Goal: Information Seeking & Learning: Learn about a topic

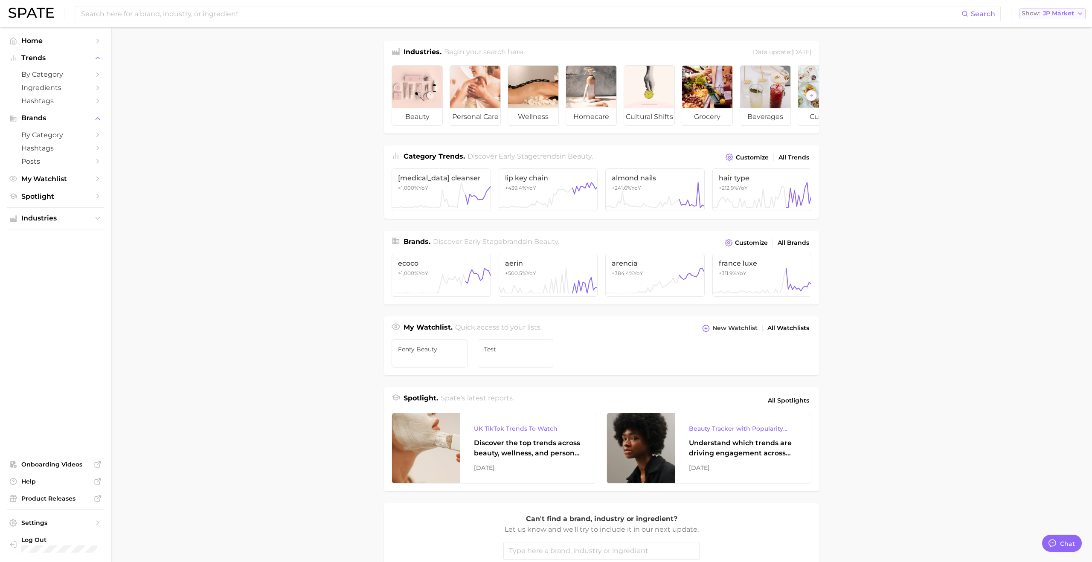
scroll to position [1398, 0]
click at [1054, 15] on span "JP Market" at bounding box center [1058, 13] width 31 height 5
click at [1048, 29] on span "[GEOGRAPHIC_DATA]" at bounding box center [1048, 27] width 66 height 7
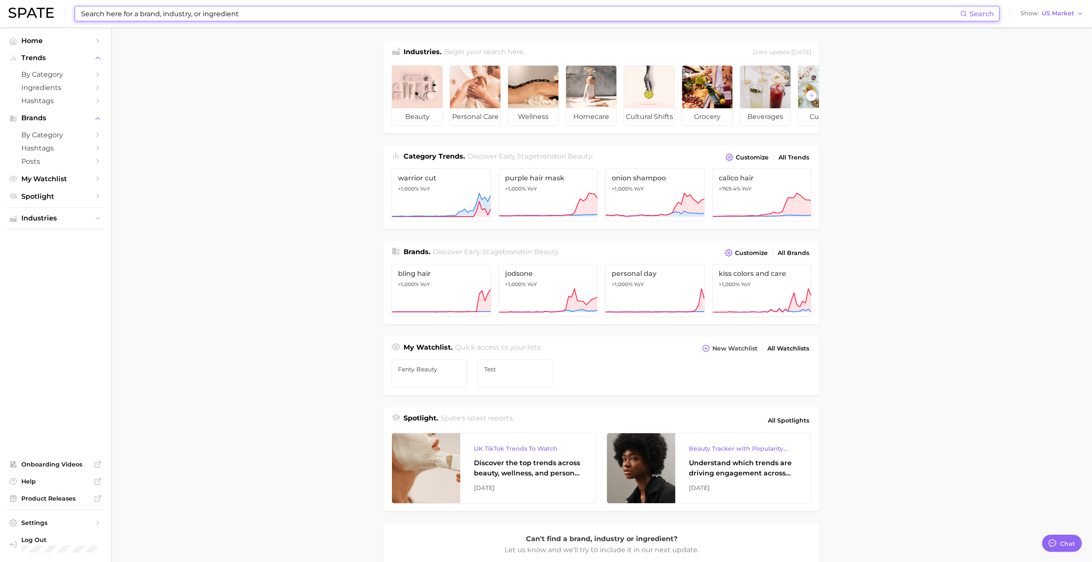
click at [173, 10] on input at bounding box center [520, 13] width 880 height 15
paste input "[MEDICAL_DATA]"
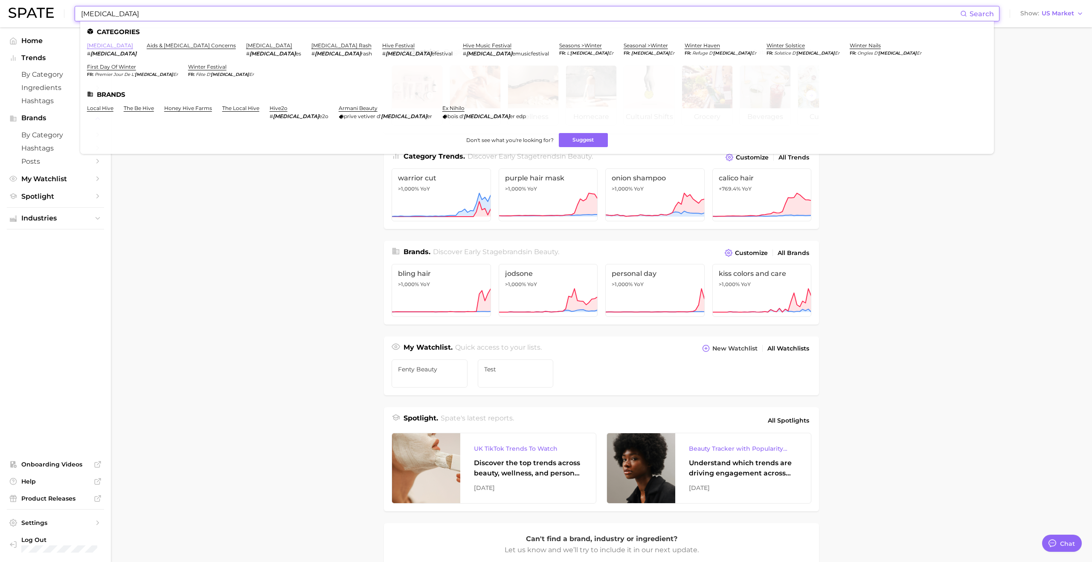
type input "[MEDICAL_DATA]"
click at [87, 47] on link "[MEDICAL_DATA]" at bounding box center [110, 45] width 46 height 6
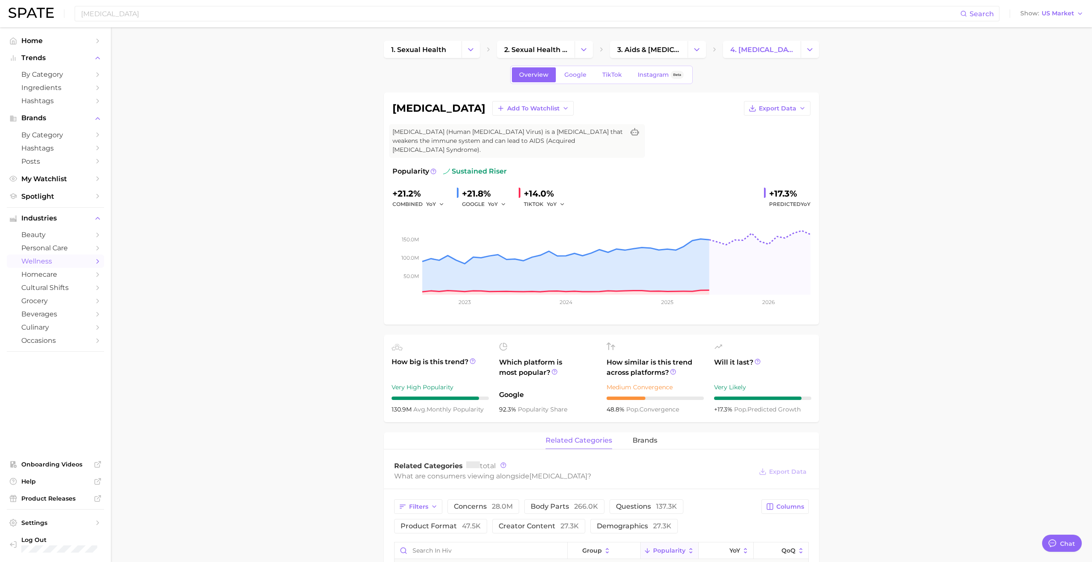
type textarea "x"
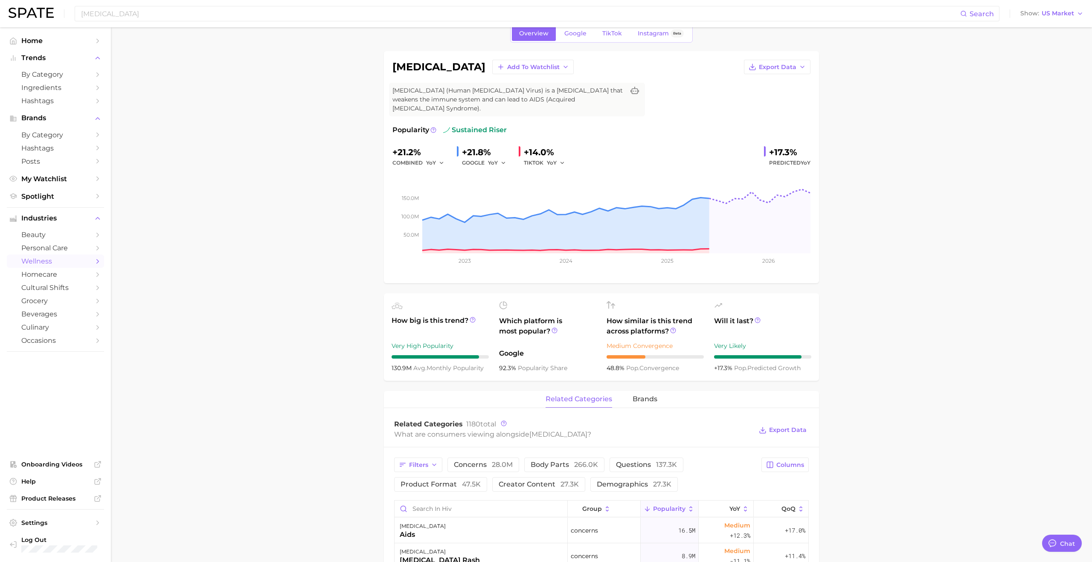
scroll to position [42, 0]
click at [578, 35] on span "Google" at bounding box center [575, 32] width 22 height 7
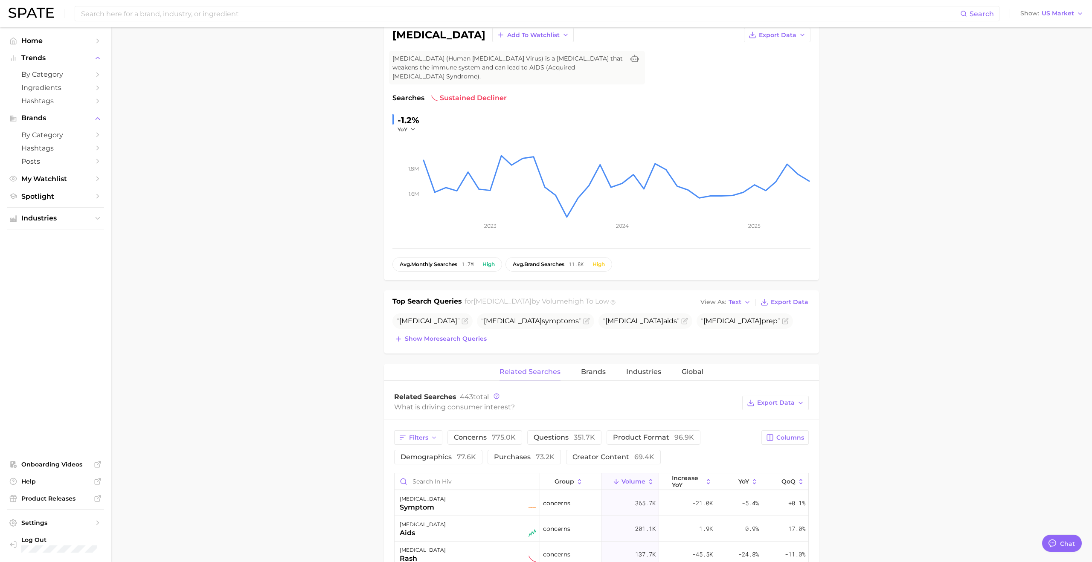
scroll to position [89, 0]
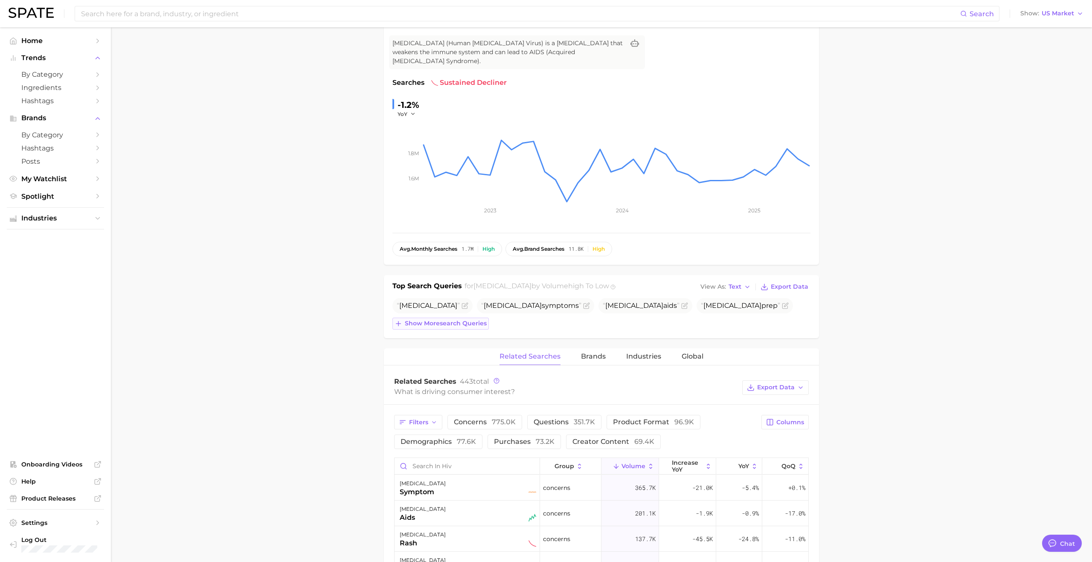
click at [471, 320] on span "Show more search queries" at bounding box center [446, 323] width 82 height 7
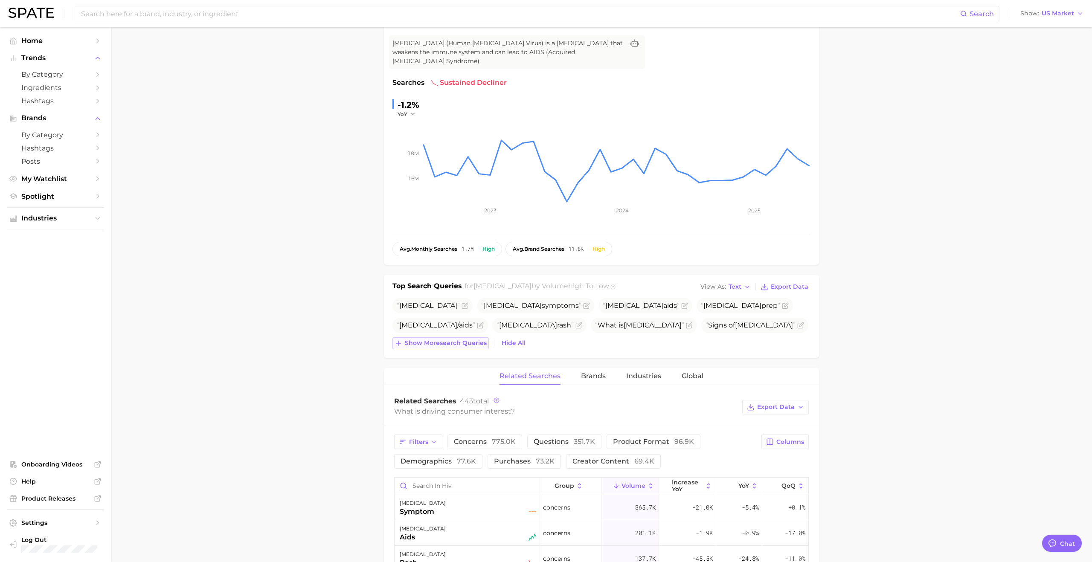
click at [477, 345] on span "Show more search queries" at bounding box center [446, 343] width 82 height 7
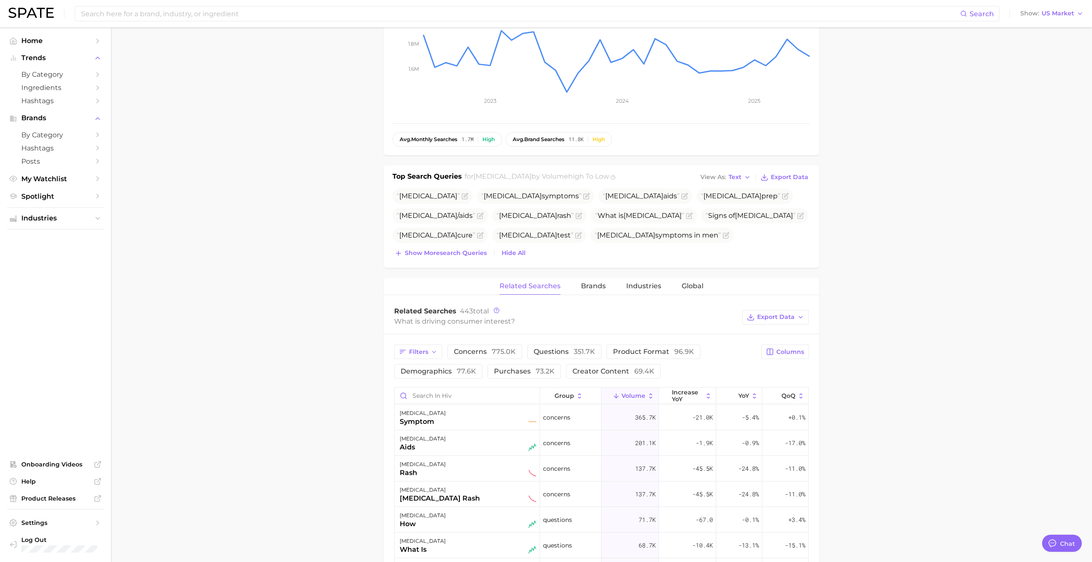
scroll to position [214, 0]
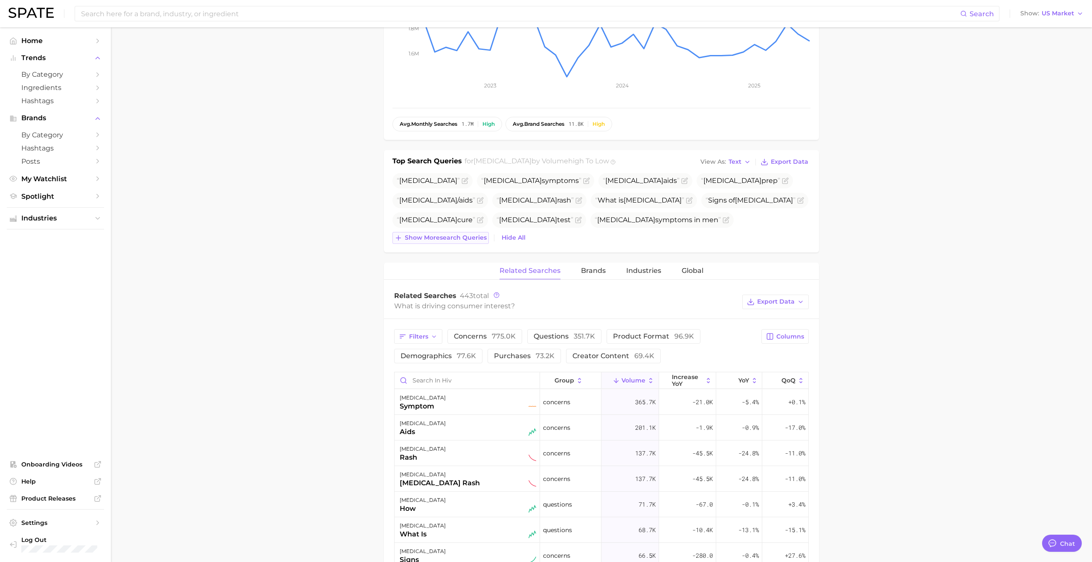
click at [463, 238] on span "Show more search queries" at bounding box center [446, 237] width 82 height 7
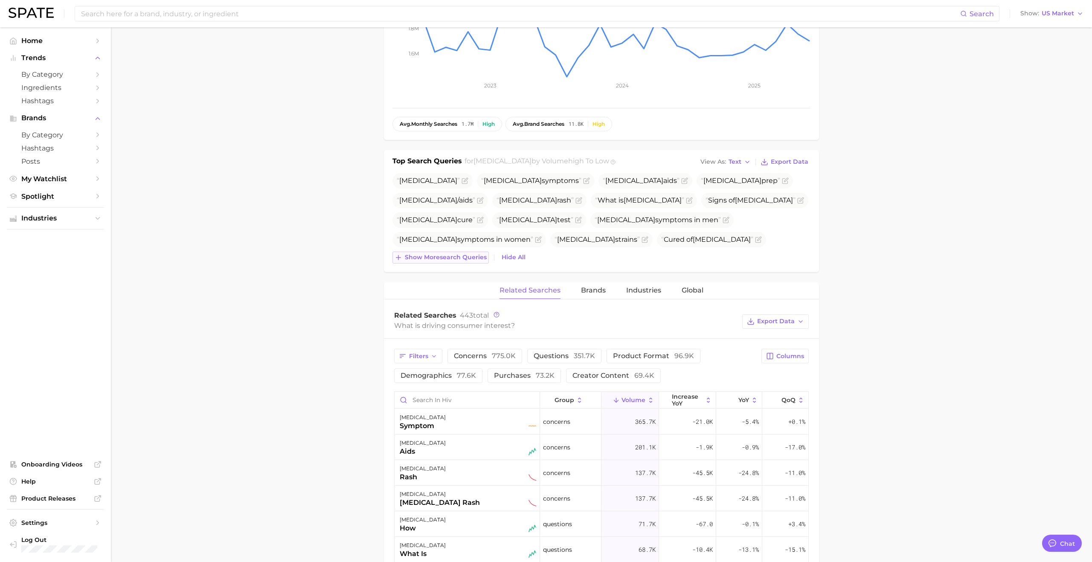
click at [472, 259] on span "Show more search queries" at bounding box center [446, 257] width 82 height 7
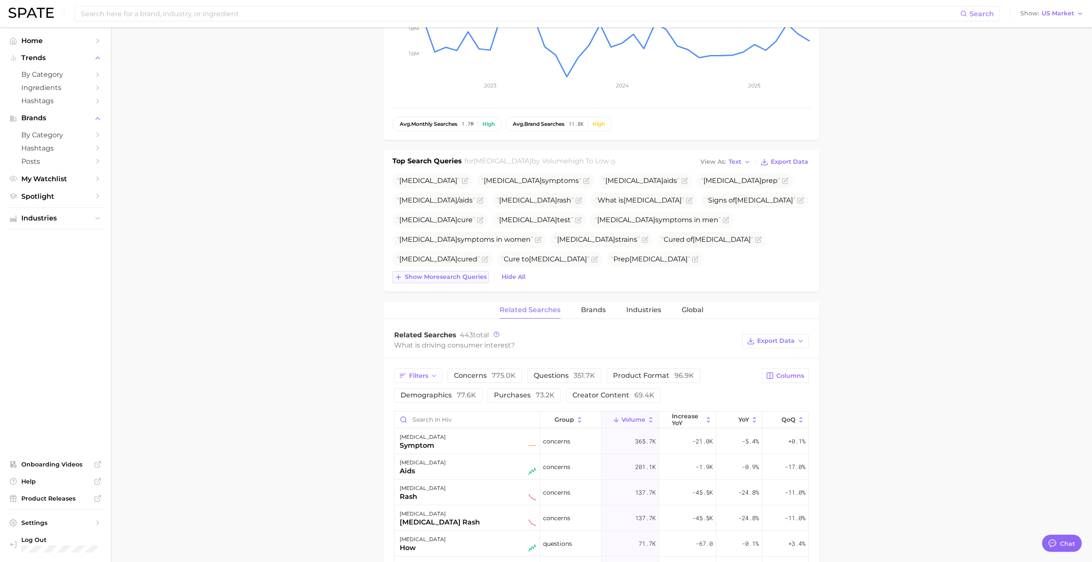
click at [468, 282] on button "Show more search queries" at bounding box center [440, 277] width 96 height 12
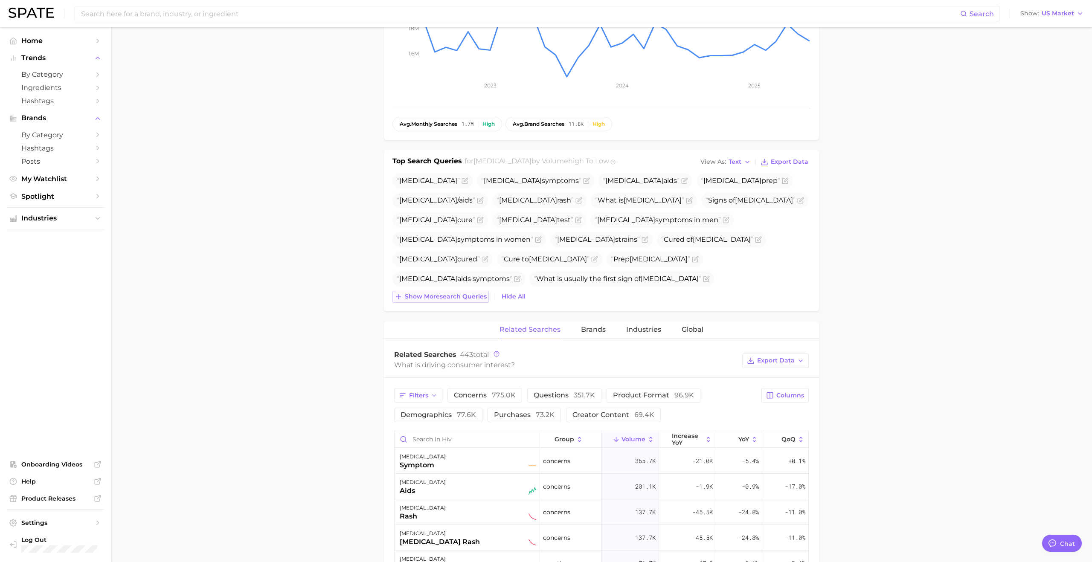
click at [473, 300] on span "Show more search queries" at bounding box center [446, 296] width 82 height 7
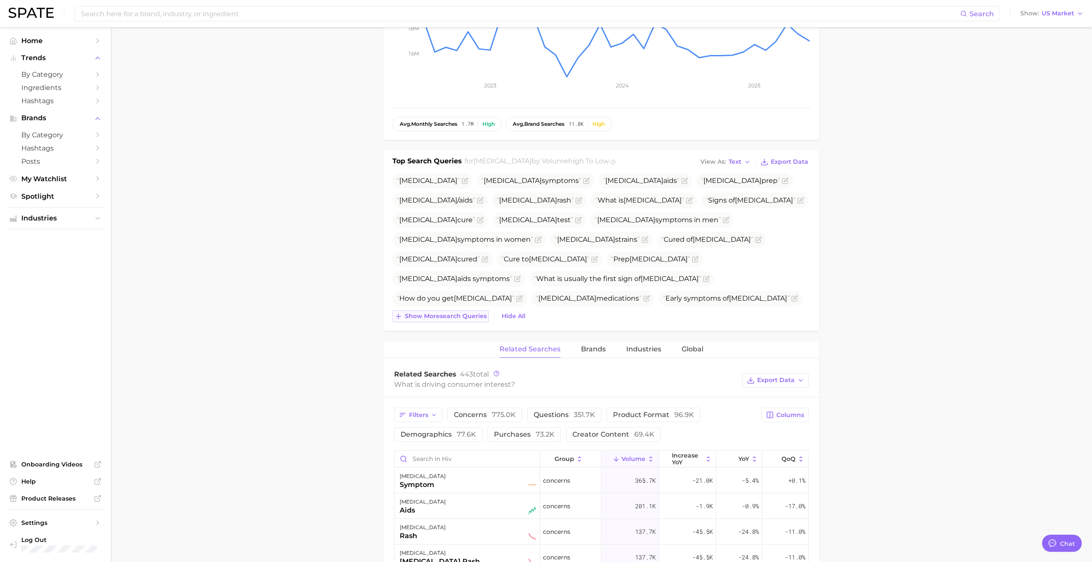
click at [472, 319] on span "Show more search queries" at bounding box center [446, 316] width 82 height 7
click at [599, 353] on span "Brands" at bounding box center [593, 350] width 25 height 8
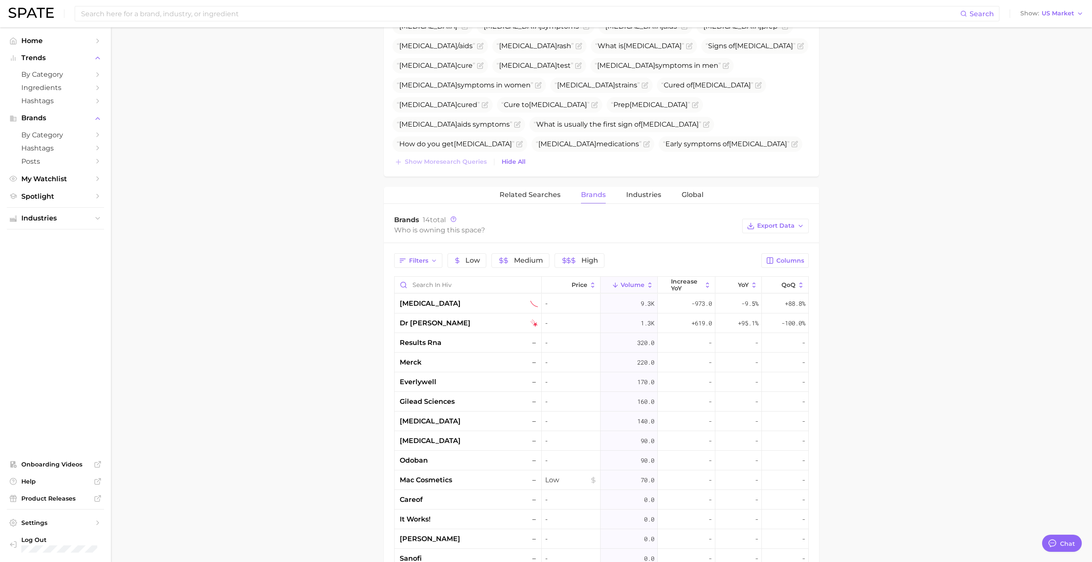
scroll to position [369, 0]
click at [437, 308] on div "[MEDICAL_DATA]" at bounding box center [468, 303] width 147 height 20
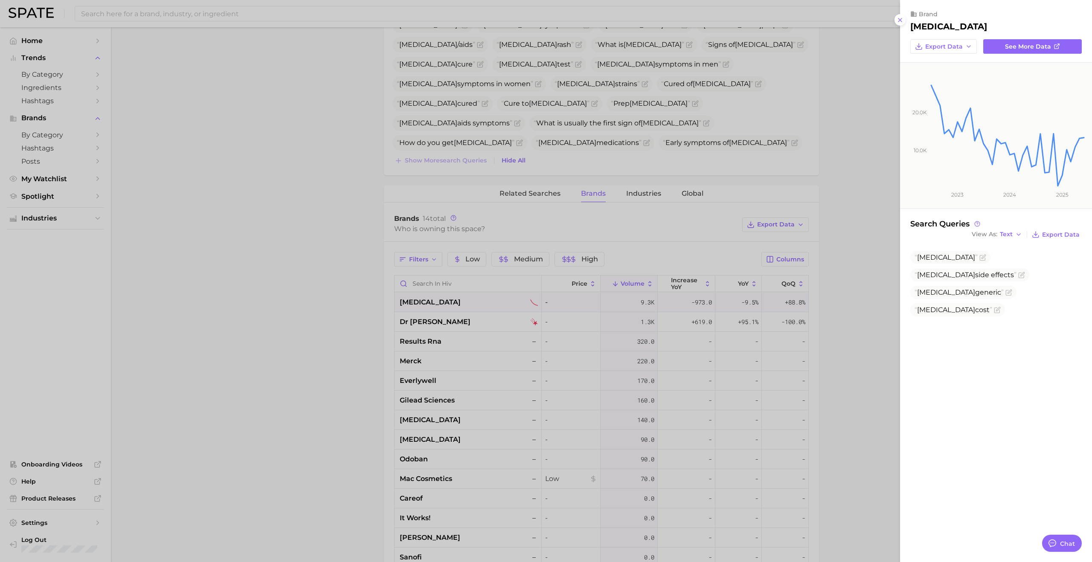
click at [347, 314] on div at bounding box center [546, 281] width 1092 height 562
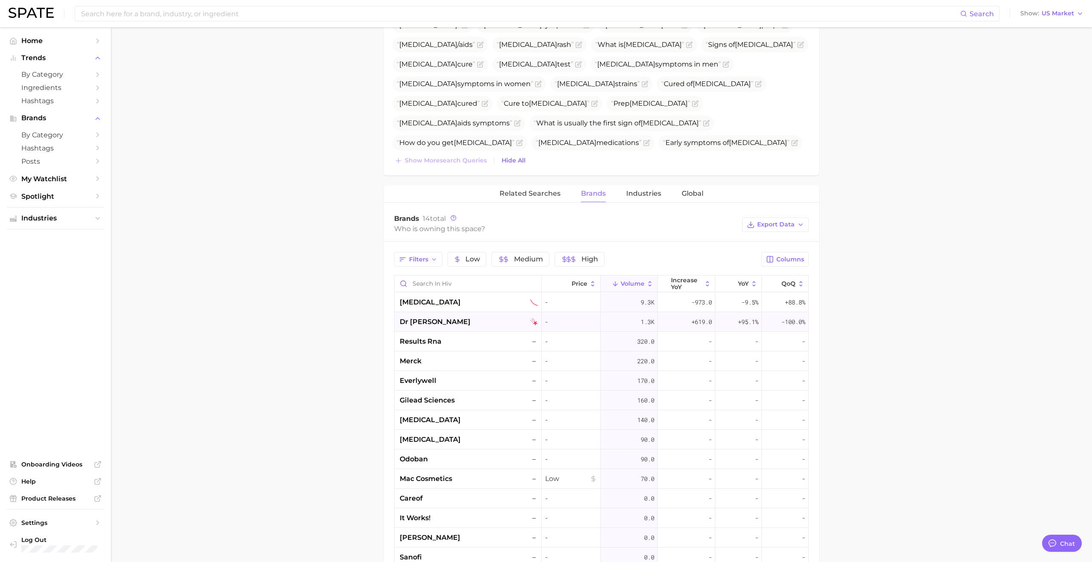
click at [411, 325] on span "dr [PERSON_NAME]" at bounding box center [435, 322] width 71 height 10
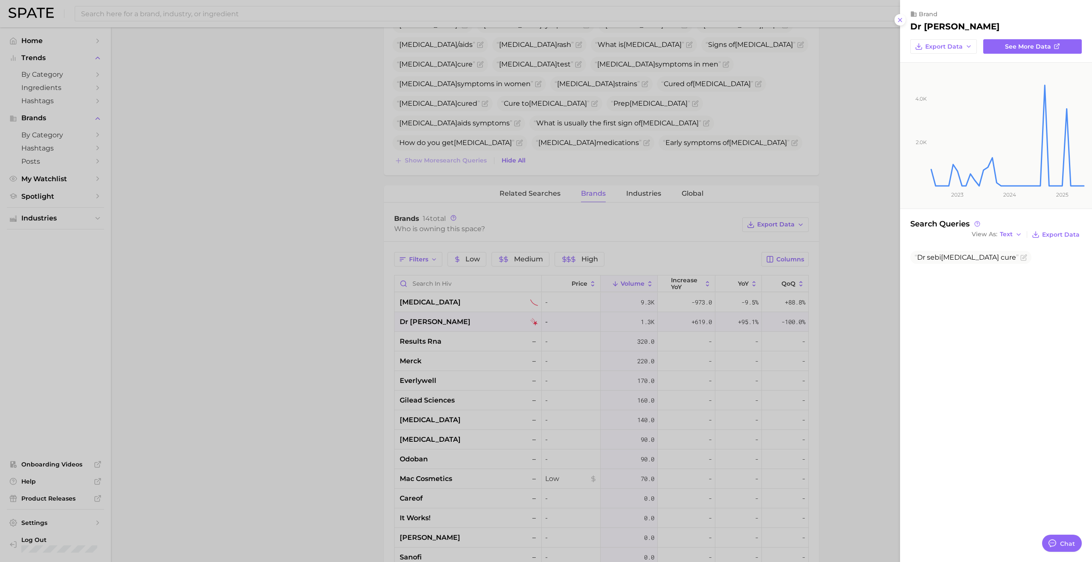
click at [308, 323] on div at bounding box center [546, 281] width 1092 height 562
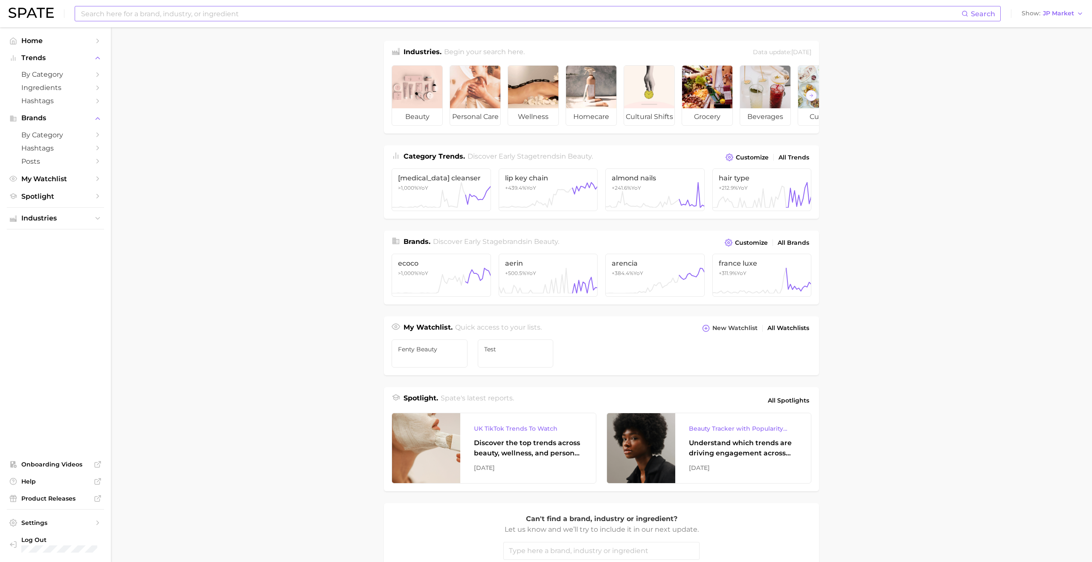
click at [436, 17] on input at bounding box center [520, 13] width 881 height 15
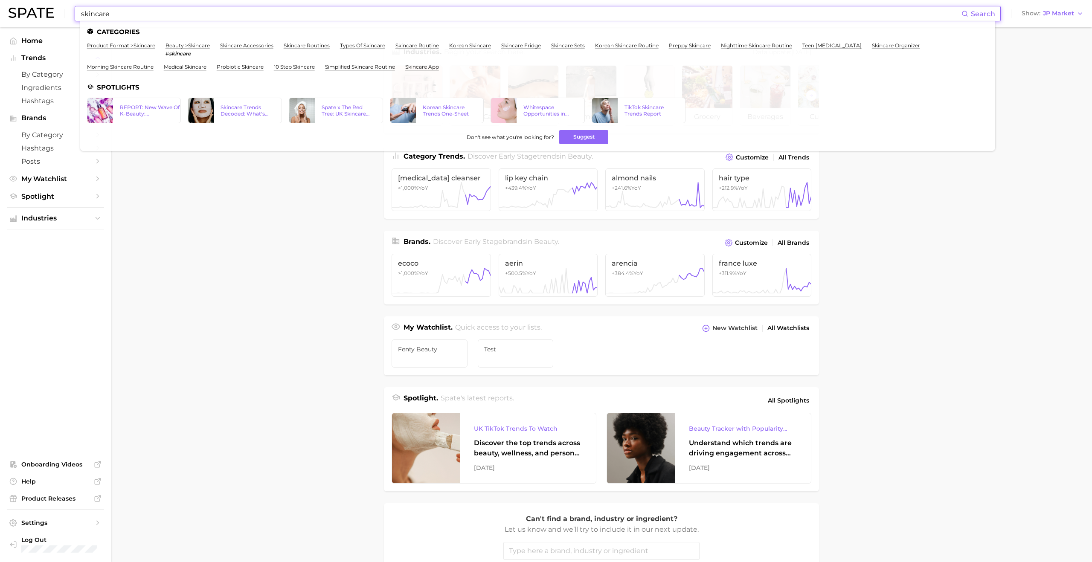
type input "skincare"
drag, startPoint x: 176, startPoint y: 49, endPoint x: 180, endPoint y: 44, distance: 6.1
click at [176, 49] on li "beauty > skincare # skincare" at bounding box center [188, 49] width 44 height 15
click at [180, 44] on link "beauty > skincare" at bounding box center [188, 45] width 44 height 6
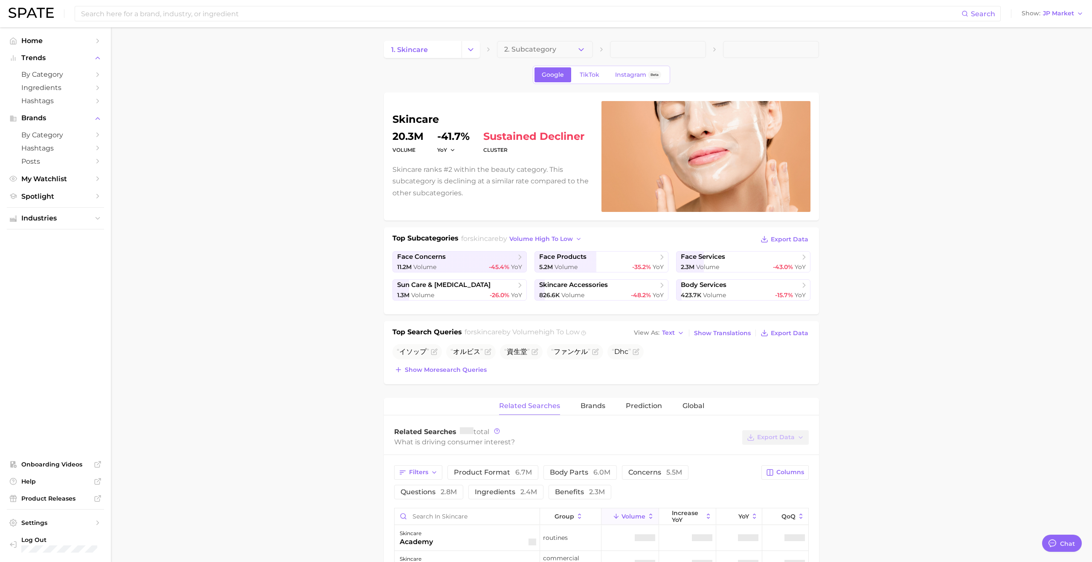
scroll to position [1398, 0]
type textarea "x"
click at [451, 372] on span "Show more search queries" at bounding box center [446, 369] width 82 height 7
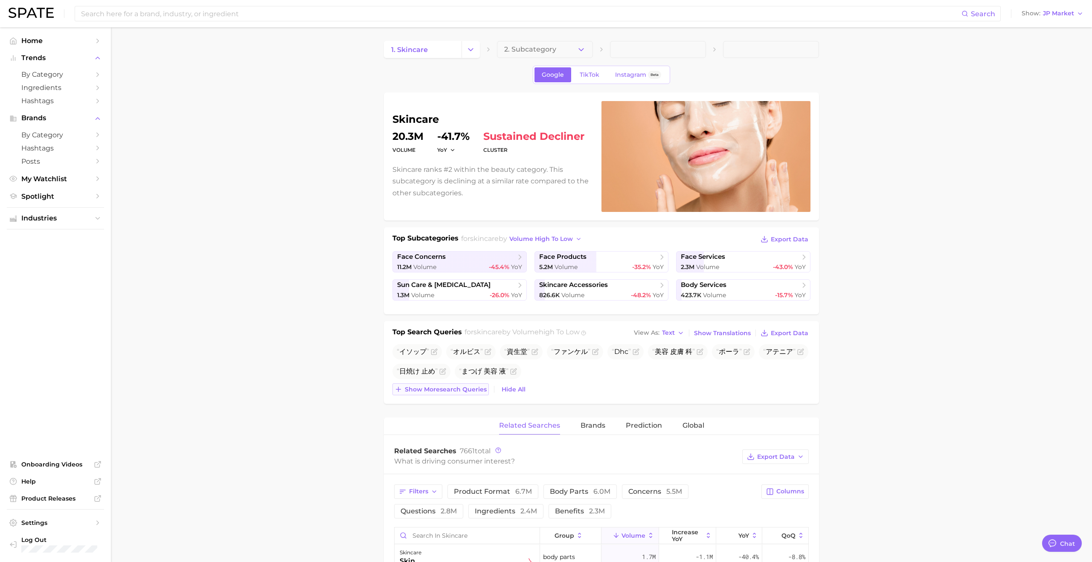
click at [463, 387] on span "Show more search queries" at bounding box center [446, 389] width 82 height 7
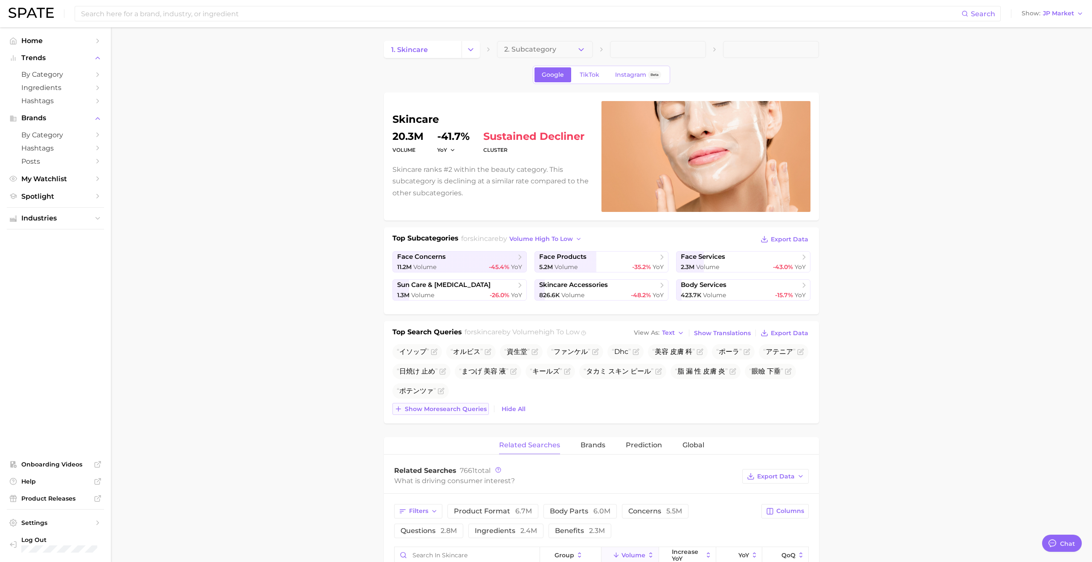
click at [466, 405] on button "Show more search queries" at bounding box center [440, 409] width 96 height 12
click at [477, 413] on button "Show more search queries" at bounding box center [440, 409] width 96 height 12
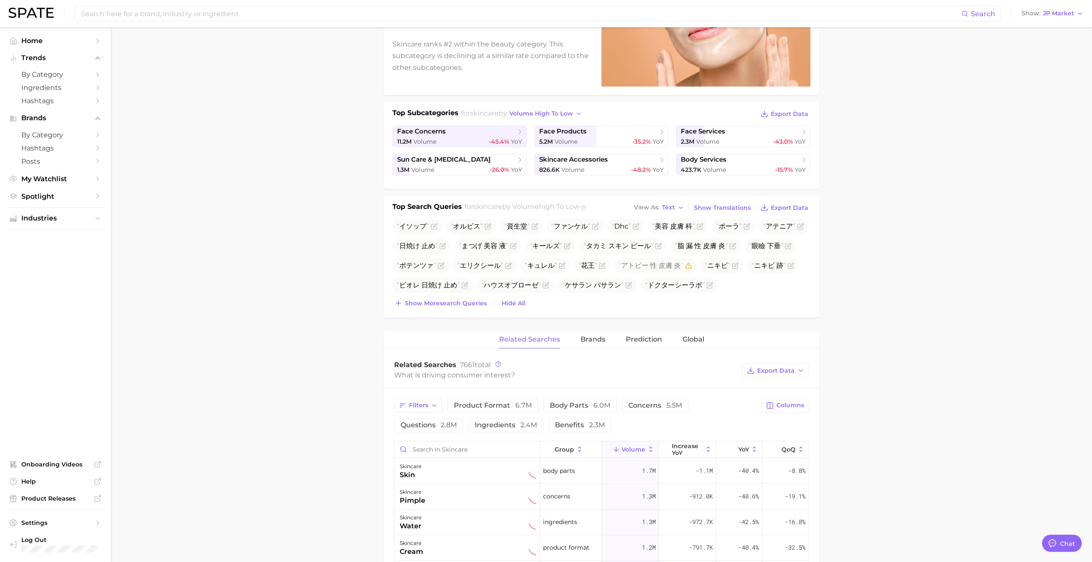
scroll to position [142, 0]
